Goal: Check status: Check status

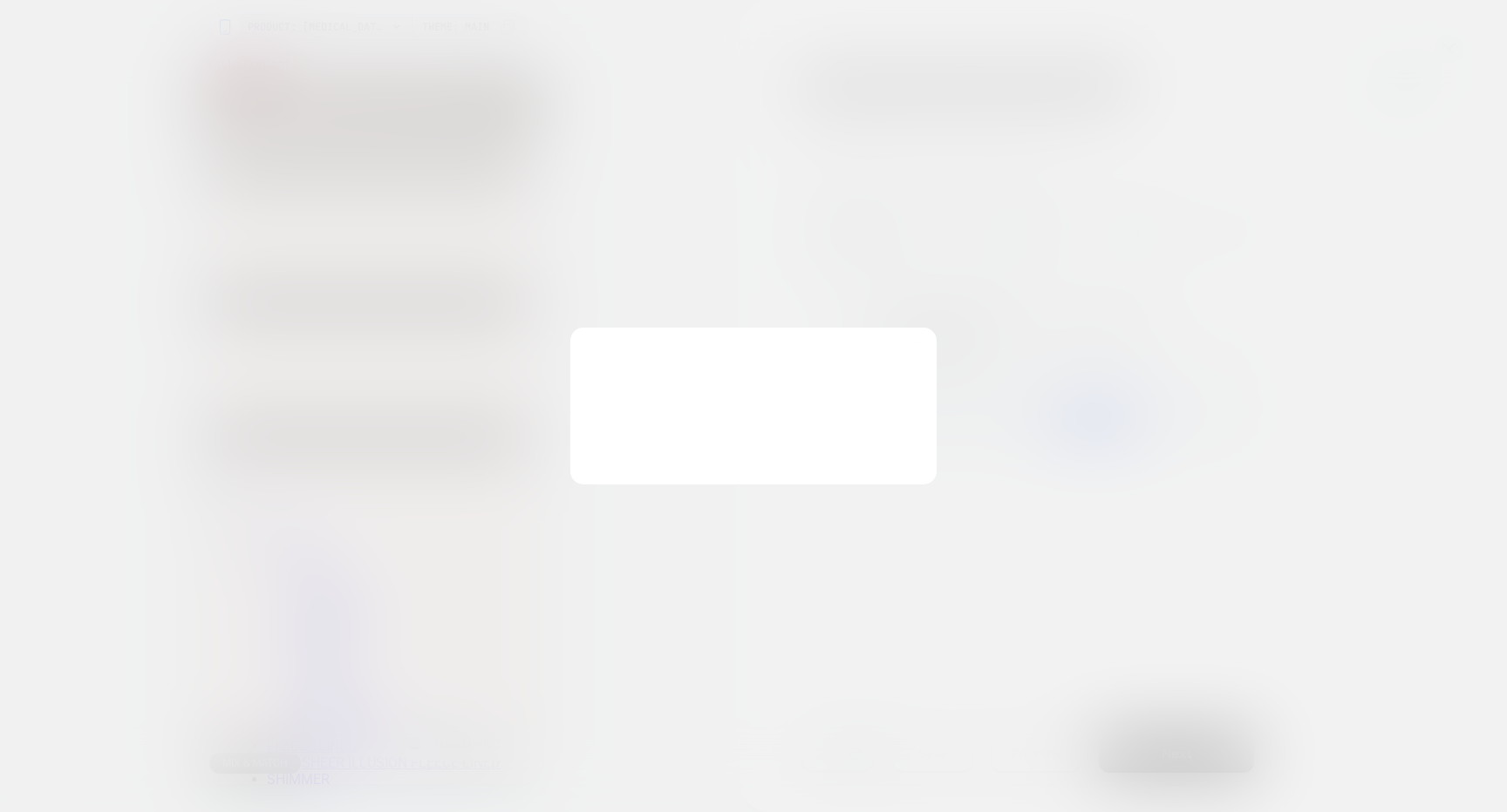
scroll to position [0, 157]
click at [697, 431] on button "Discard Changes" at bounding box center [666, 448] width 157 height 54
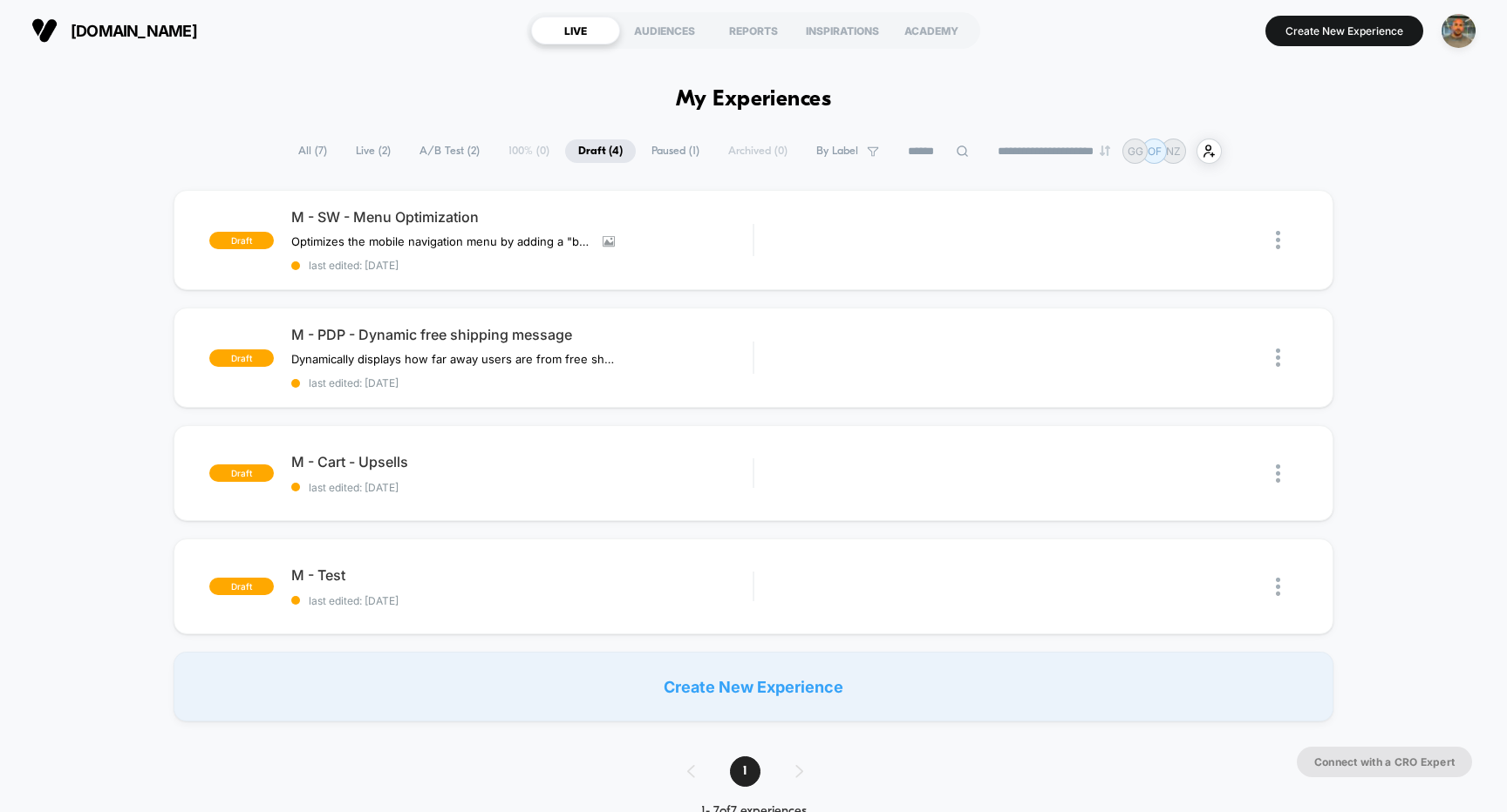
click at [431, 153] on span "A/B Test ( 2 )" at bounding box center [449, 151] width 86 height 23
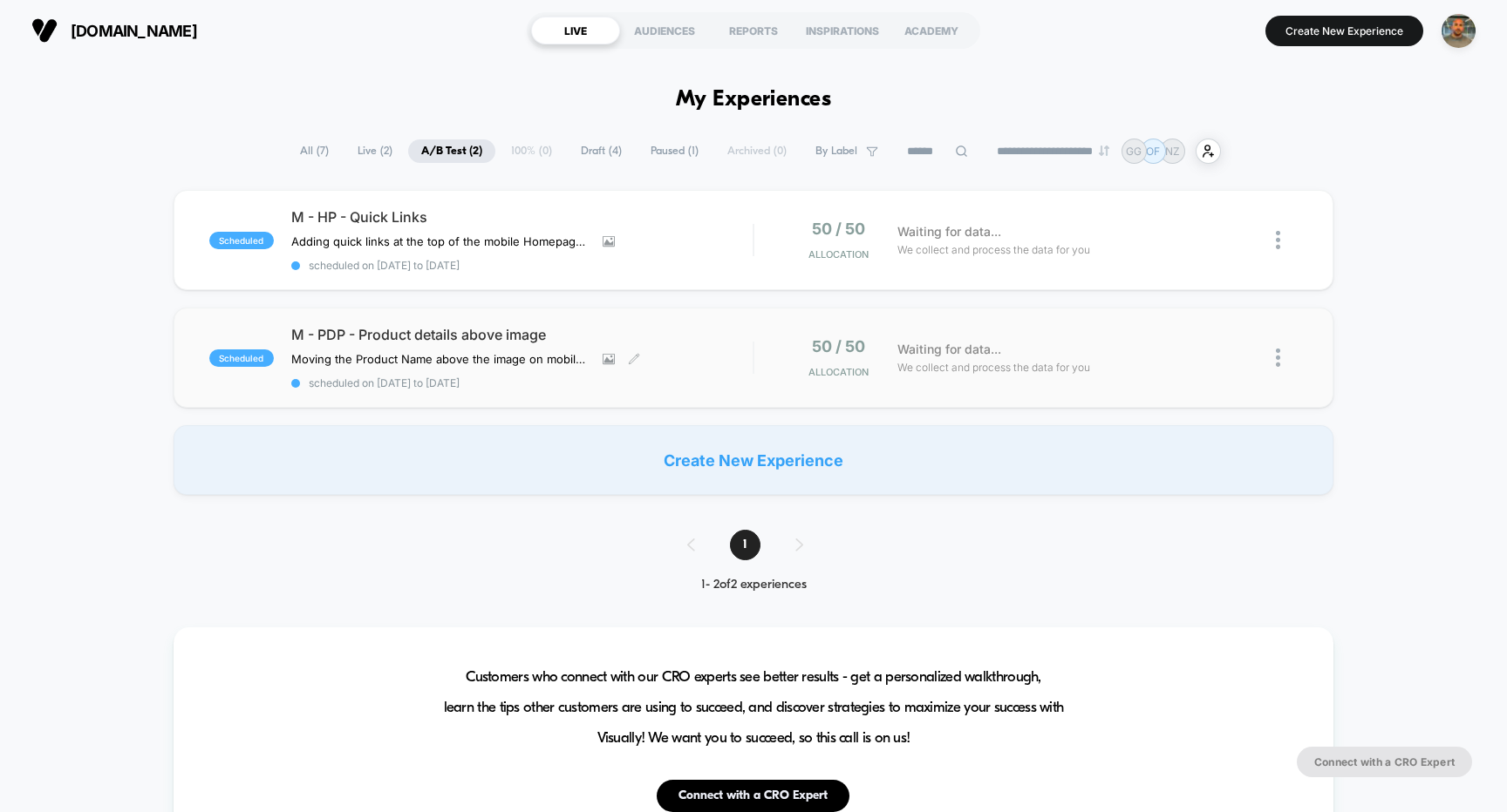
click at [629, 333] on span "M - PDP - Product details above image" at bounding box center [523, 335] width 463 height 18
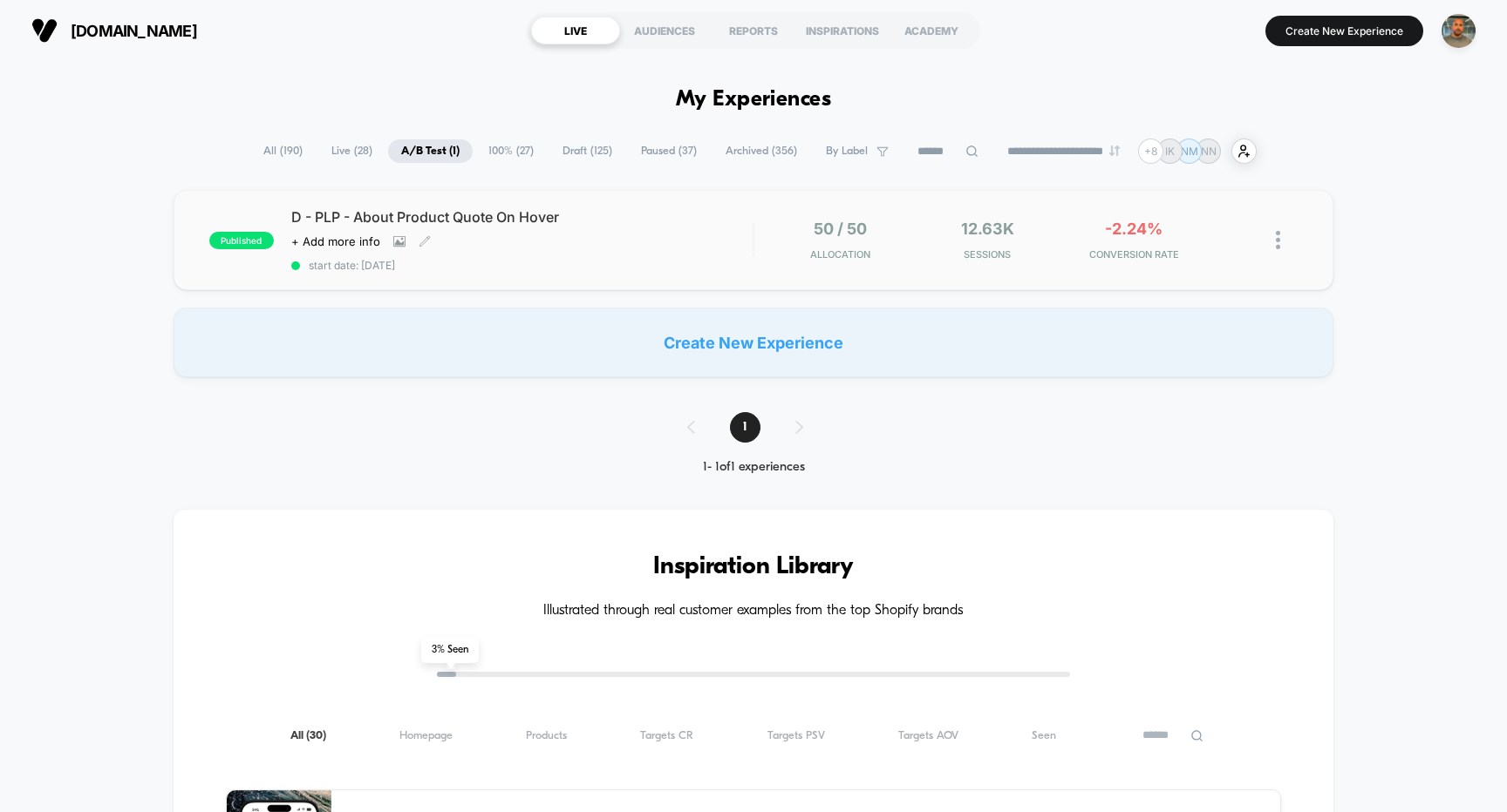
click at [706, 239] on div "D - PLP - About Product Quote On Hover Click to view images Click to edit exper…" at bounding box center [523, 240] width 463 height 64
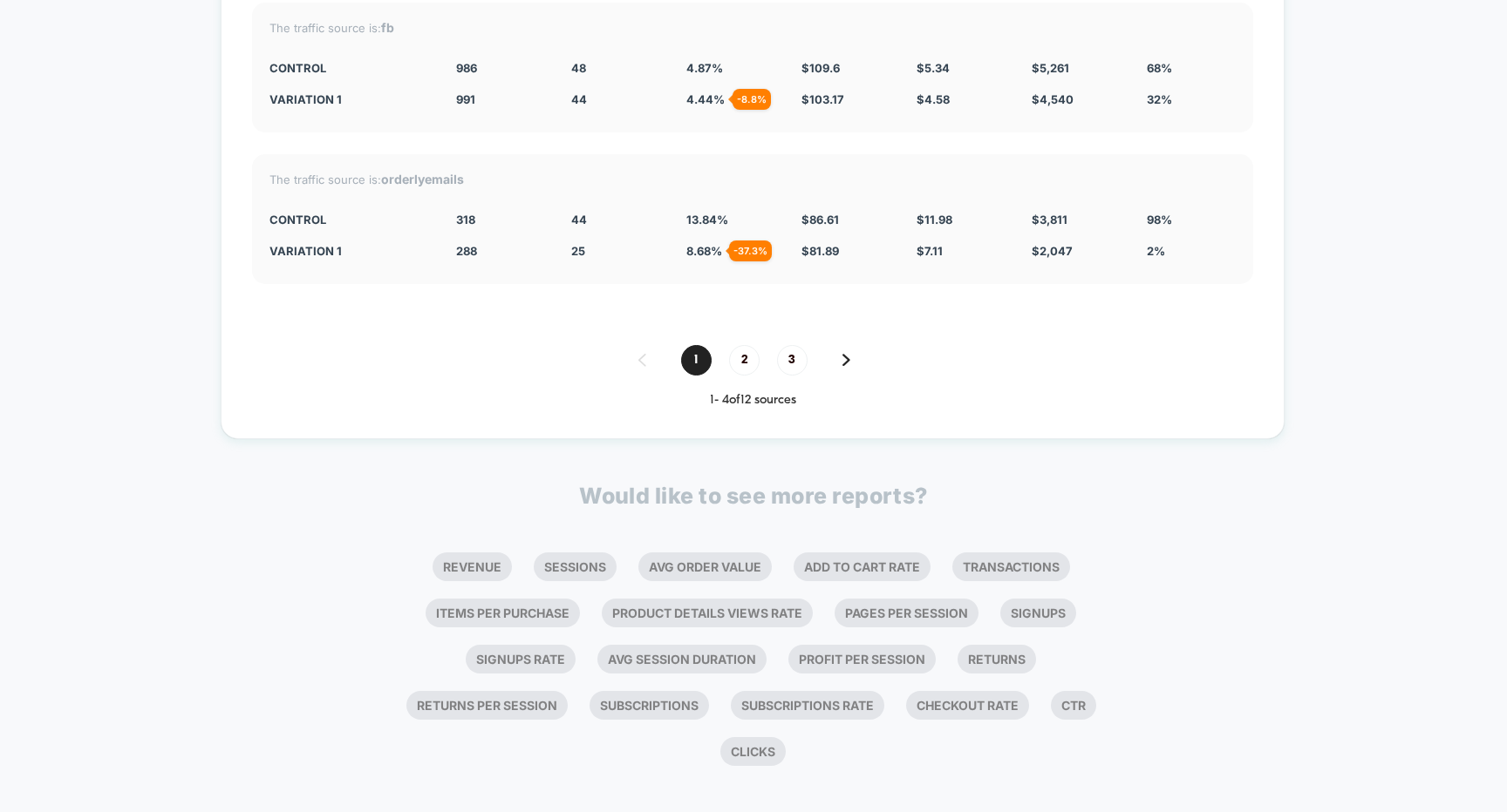
scroll to position [3919, 0]
